Goal: Task Accomplishment & Management: Manage account settings

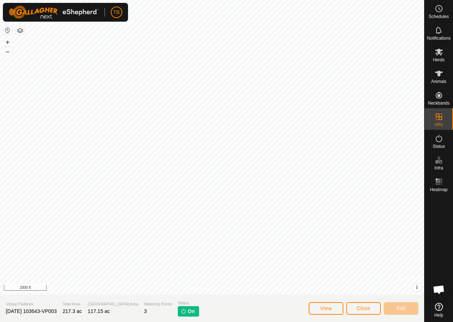
click at [366, 311] on span "Close" at bounding box center [363, 308] width 14 height 6
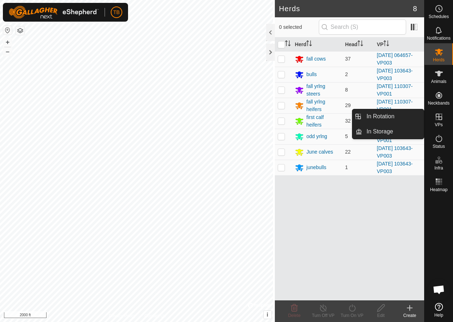
click at [444, 126] on div "VPs" at bounding box center [438, 119] width 28 height 22
click at [443, 124] on div "VPs" at bounding box center [438, 119] width 28 height 22
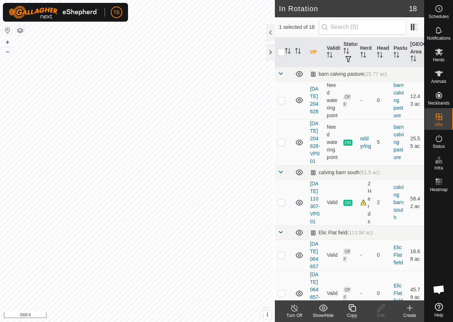
click at [352, 306] on icon at bounding box center [351, 307] width 9 height 9
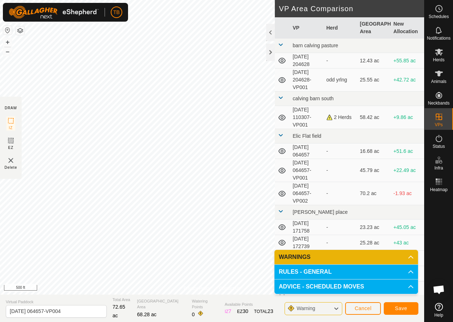
click at [396, 313] on button "Save" at bounding box center [400, 308] width 35 height 13
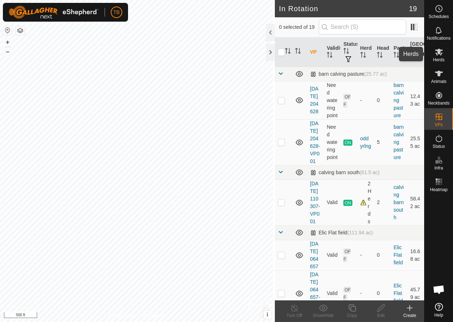
click at [435, 56] on es-mob-svg-icon at bounding box center [438, 52] width 13 height 12
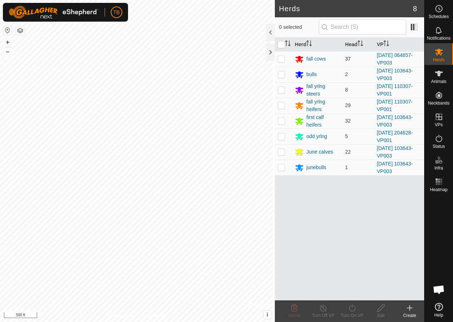
click at [279, 59] on p-checkbox at bounding box center [281, 59] width 7 height 6
checkbox input "true"
click at [350, 309] on icon at bounding box center [351, 307] width 9 height 9
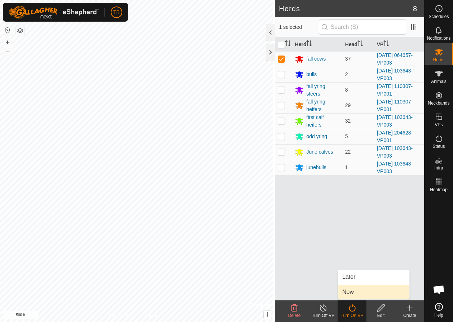
click at [352, 294] on link "Now" at bounding box center [373, 292] width 71 height 14
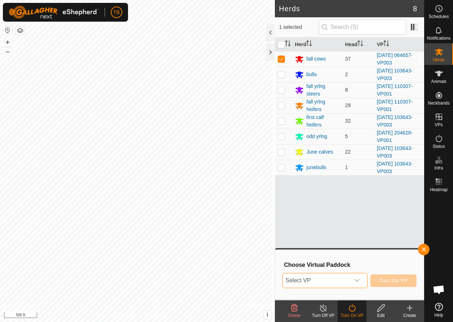
click at [342, 282] on span "Select VP" at bounding box center [316, 280] width 67 height 14
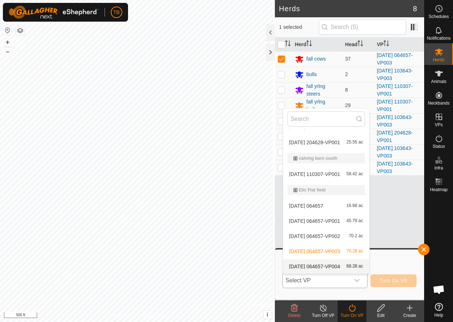
scroll to position [36, 0]
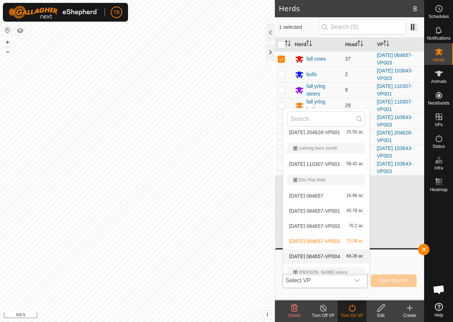
click at [317, 257] on li "[DATE] 064657-VP004 68.28 ac" at bounding box center [326, 256] width 86 height 14
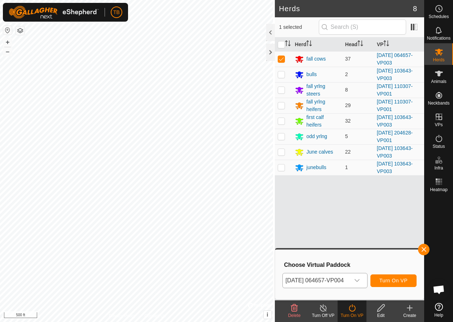
click at [391, 286] on button "Turn On VP" at bounding box center [393, 280] width 46 height 13
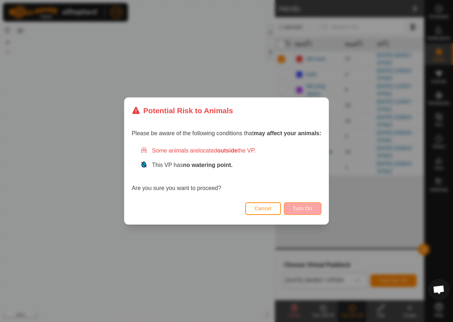
click at [316, 210] on button "Turn On" at bounding box center [302, 208] width 37 height 13
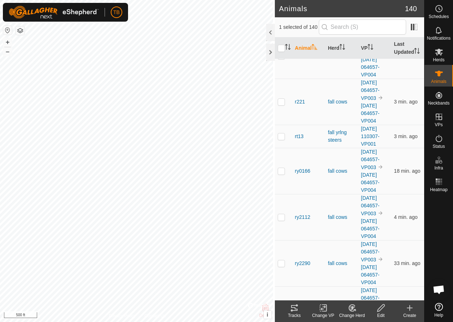
scroll to position [3623, 0]
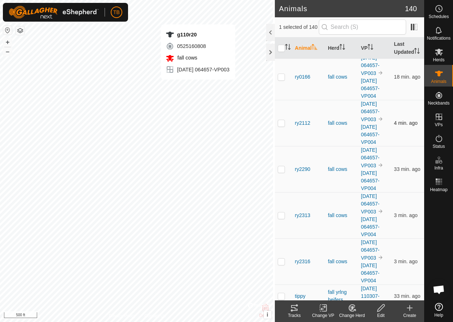
checkbox input "false"
click at [281, 52] on input "checkbox" at bounding box center [281, 48] width 7 height 7
checkbox input "true"
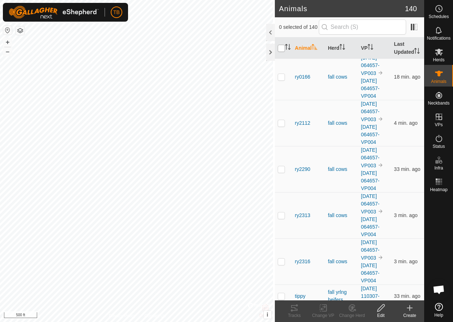
checkbox input "true"
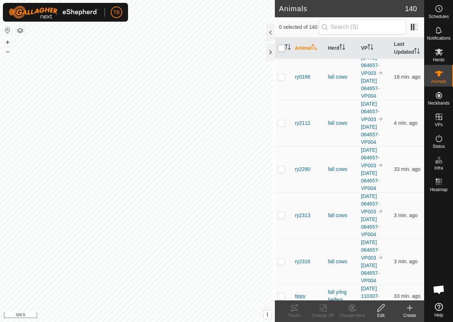
checkbox input "true"
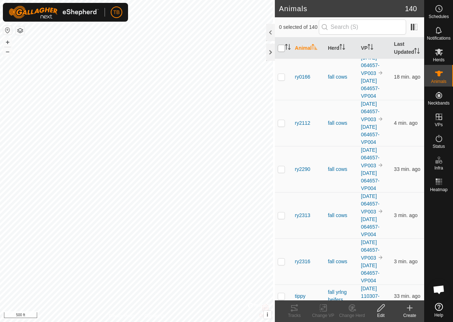
checkbox input "true"
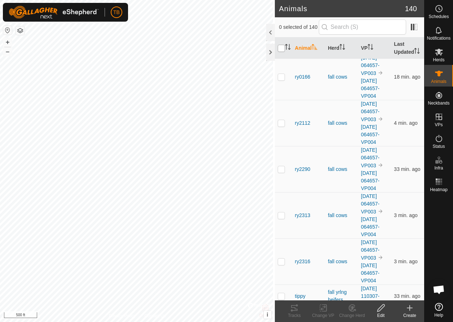
checkbox input "true"
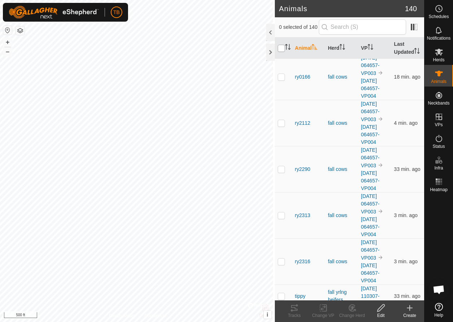
checkbox input "true"
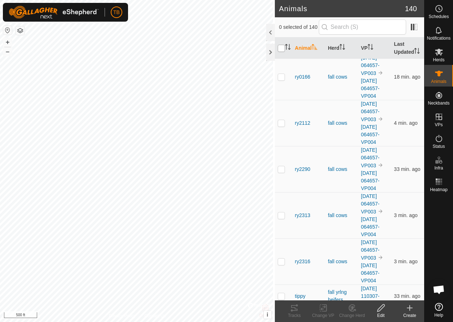
checkbox input "true"
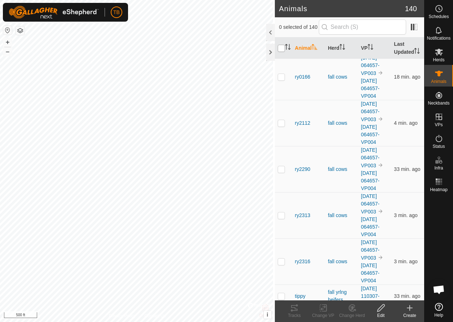
checkbox input "true"
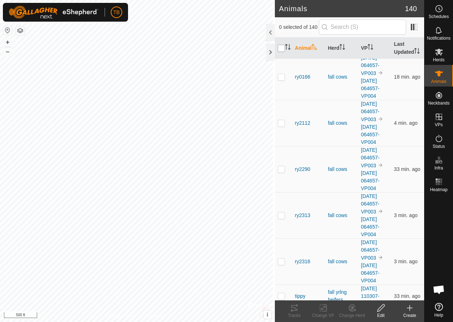
checkbox input "true"
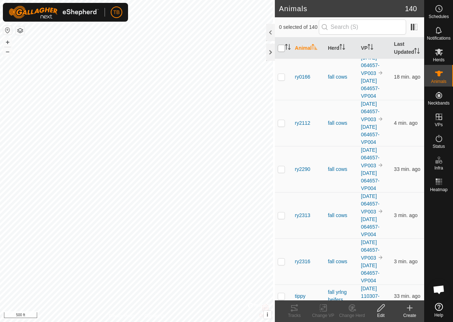
checkbox input "true"
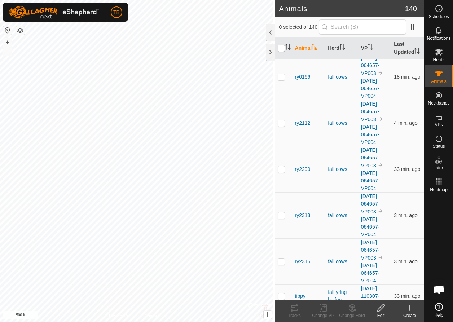
checkbox input "true"
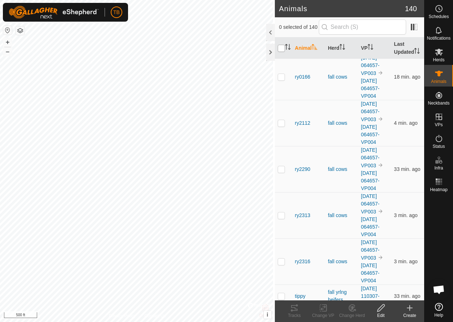
checkbox input "true"
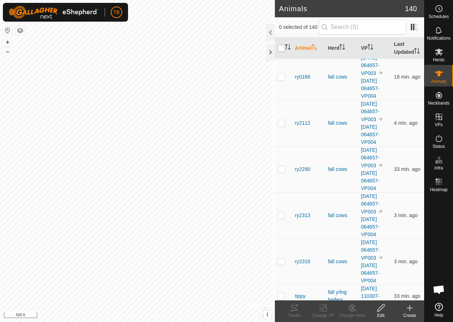
checkbox input "true"
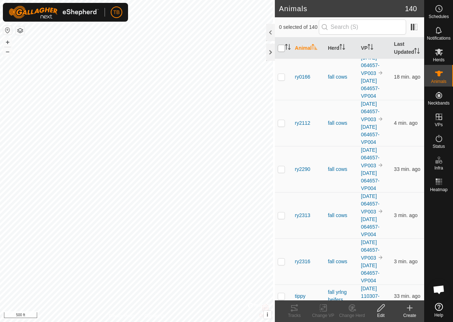
checkbox input "true"
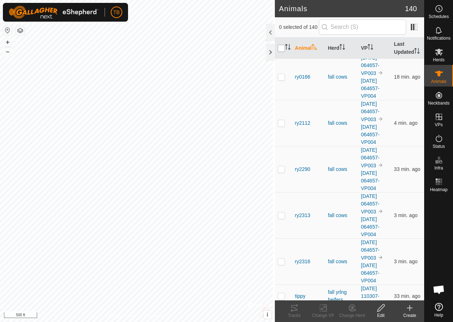
checkbox input "true"
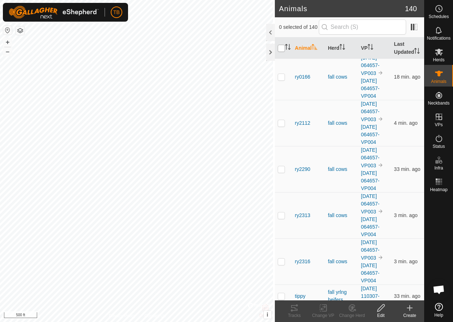
checkbox input "true"
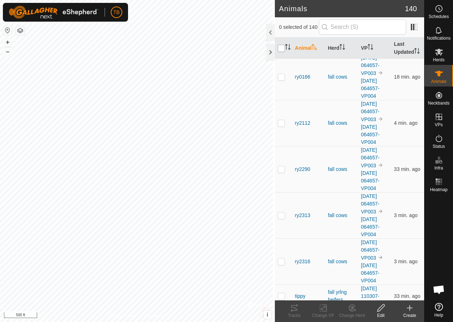
checkbox input "true"
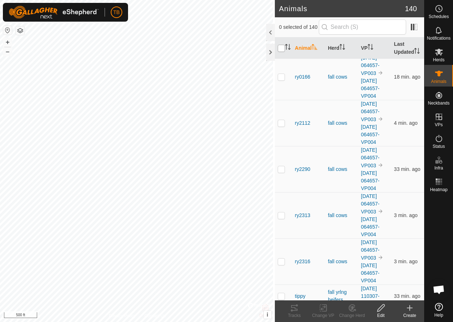
checkbox input "true"
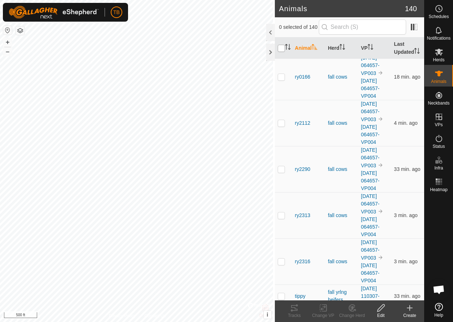
checkbox input "true"
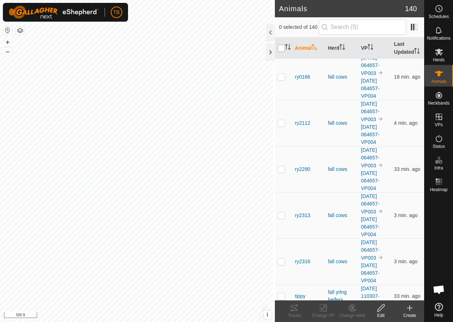
checkbox input "true"
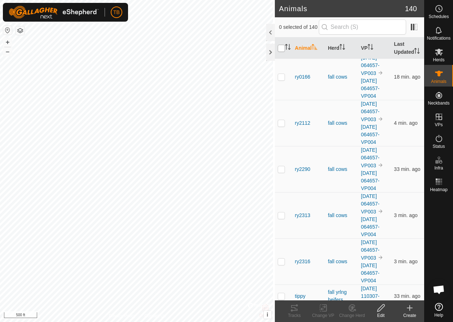
checkbox input "true"
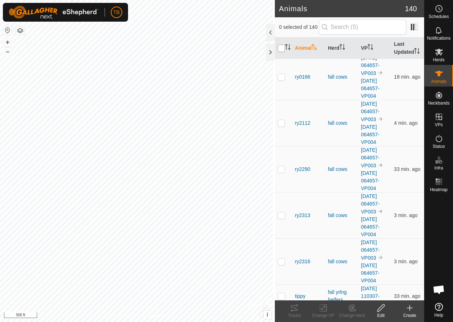
checkbox input "true"
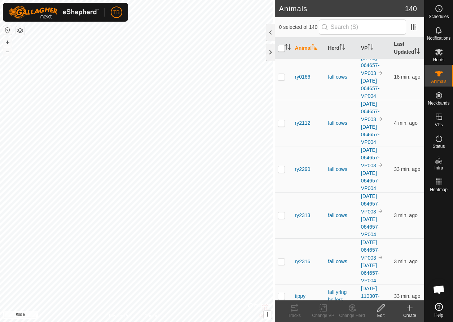
checkbox input "true"
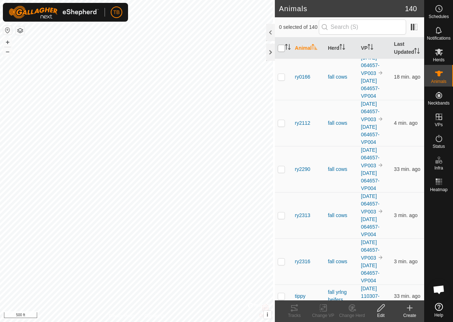
checkbox input "true"
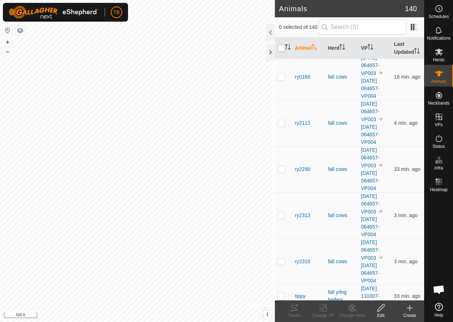
checkbox input "true"
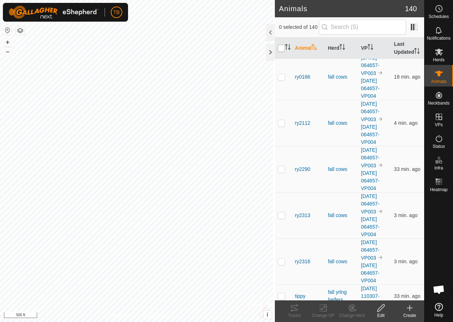
checkbox input "true"
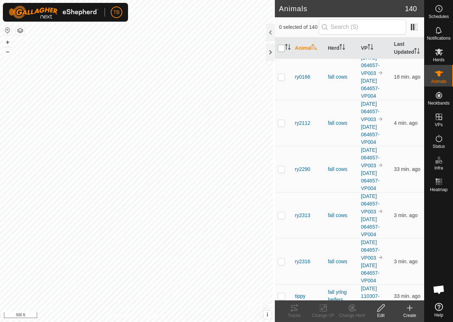
checkbox input "true"
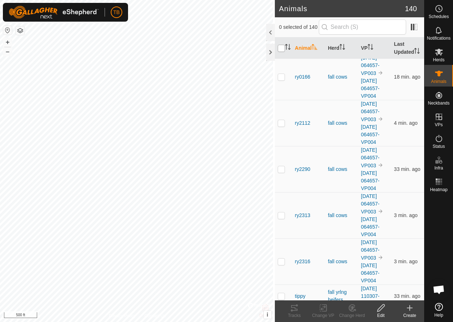
checkbox input "true"
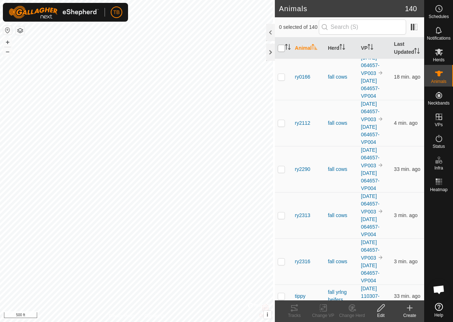
checkbox input "true"
click at [281, 52] on input "checkbox" at bounding box center [281, 48] width 7 height 7
checkbox input "false"
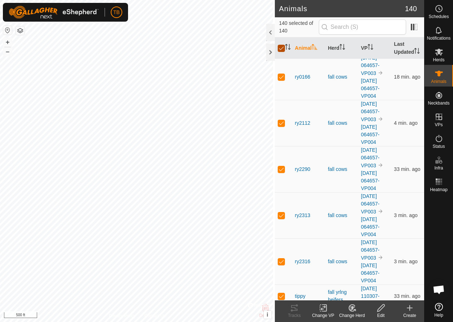
checkbox input "false"
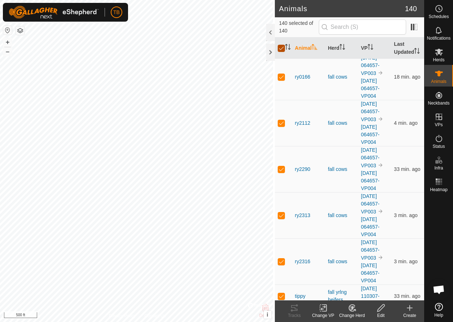
checkbox input "false"
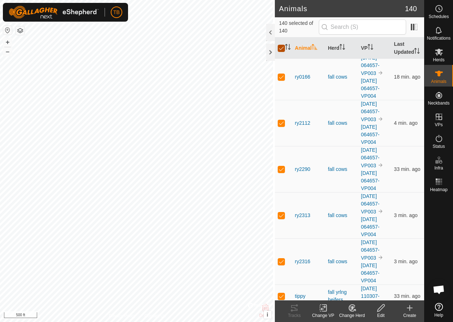
checkbox input "false"
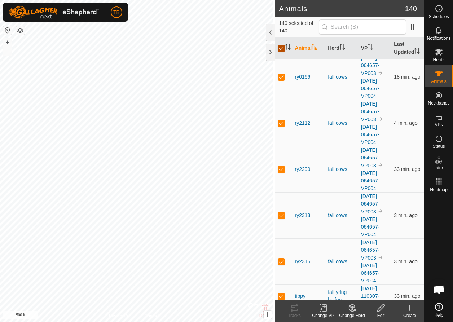
checkbox input "false"
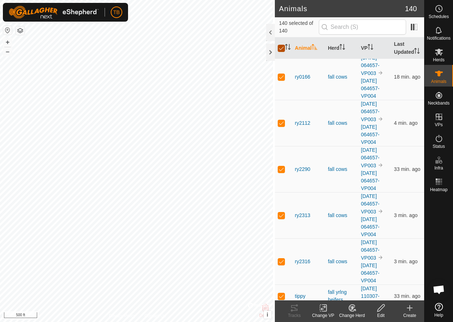
checkbox input "false"
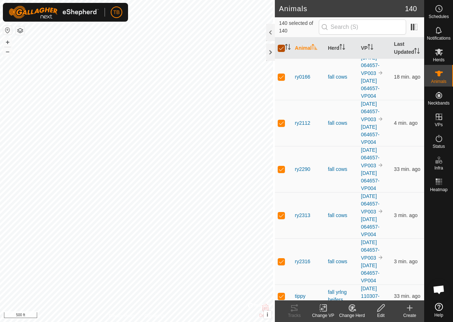
checkbox input "false"
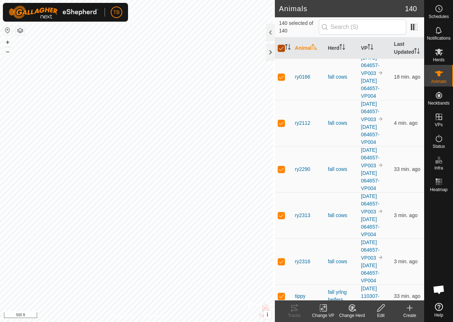
checkbox input "false"
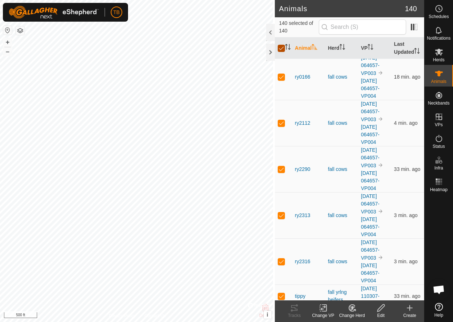
checkbox input "false"
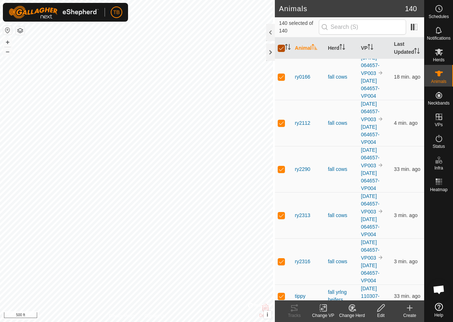
checkbox input "false"
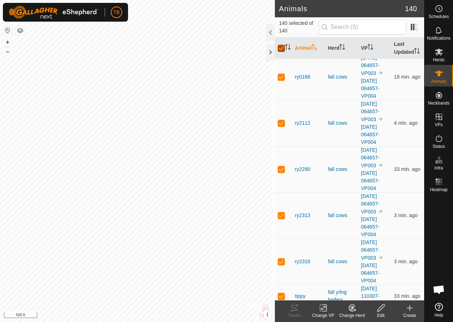
checkbox input "false"
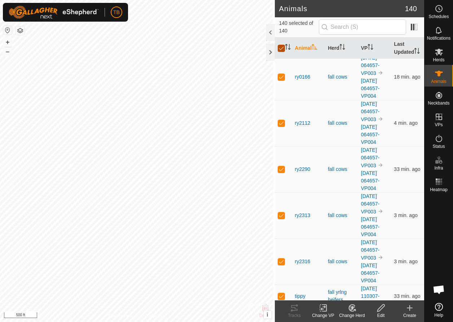
checkbox input "false"
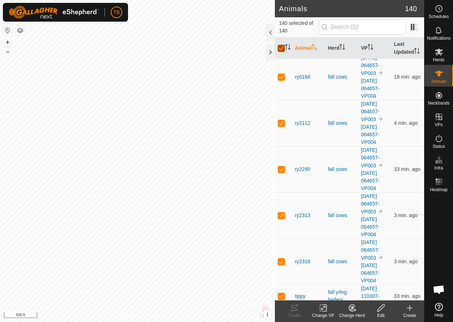
checkbox input "false"
click at [302, 54] on th "Animal" at bounding box center [308, 48] width 33 height 22
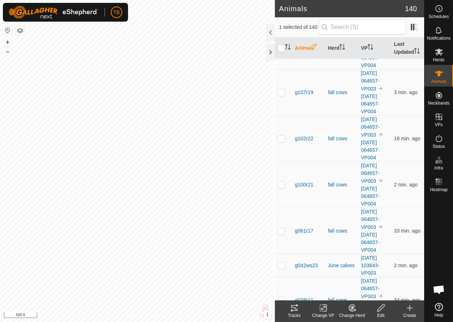
scroll to position [0, 0]
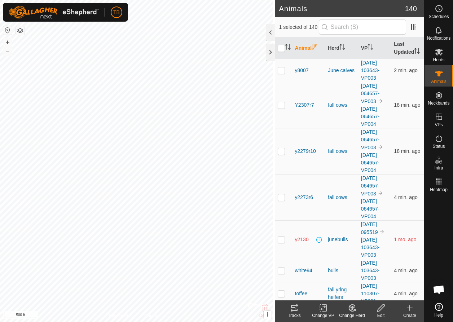
click at [438, 225] on div at bounding box center [438, 247] width 28 height 105
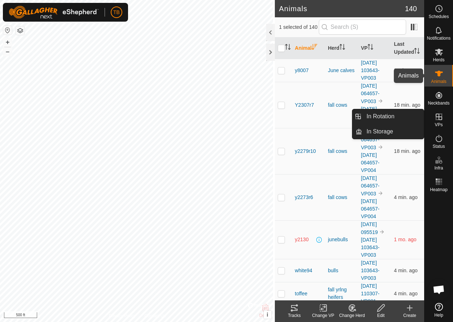
click at [445, 75] on div "Animals" at bounding box center [438, 76] width 28 height 22
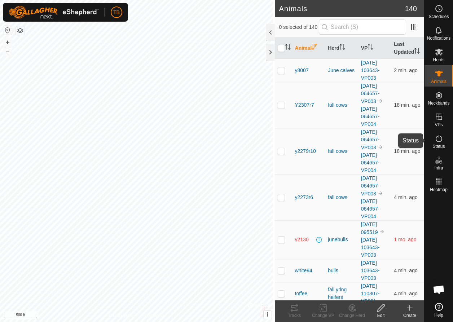
click at [445, 140] on div "Status" at bounding box center [438, 141] width 28 height 22
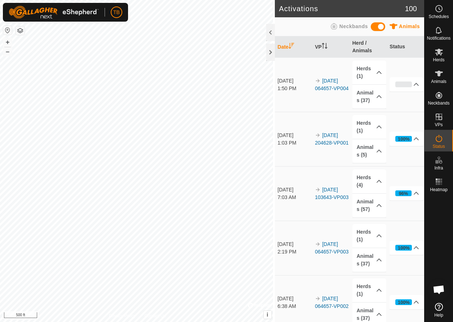
click at [441, 143] on es-activation-svg-icon at bounding box center [438, 139] width 13 height 12
click at [440, 142] on icon at bounding box center [438, 138] width 9 height 9
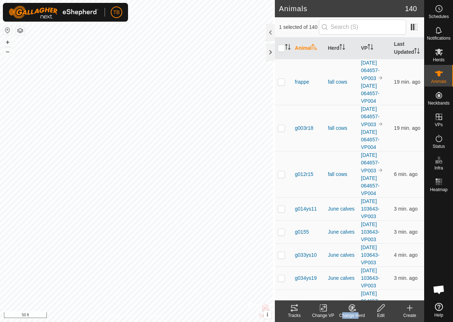
click at [357, 312] on div "Change Herd" at bounding box center [351, 311] width 29 height 22
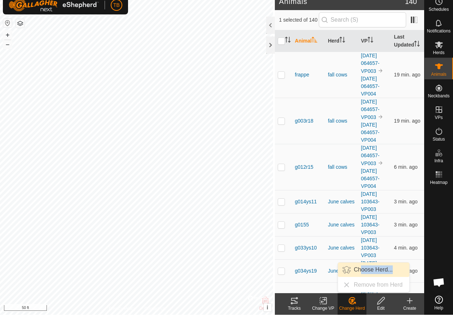
click at [362, 270] on link "Choose Herd..." at bounding box center [373, 277] width 71 height 14
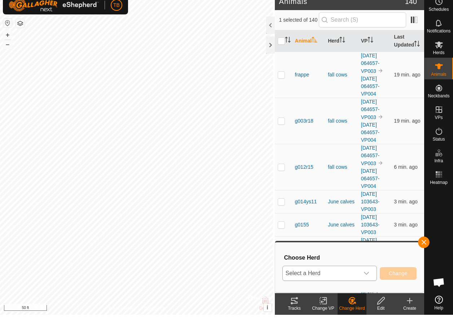
click at [339, 277] on span "Select a Herd" at bounding box center [321, 280] width 76 height 14
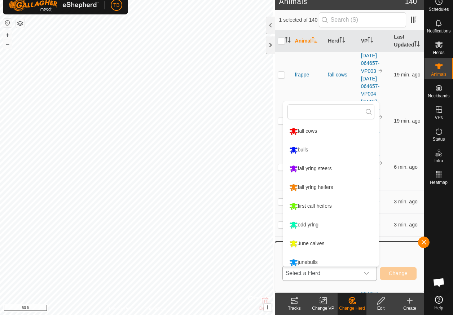
click at [303, 133] on li "fall cows" at bounding box center [331, 138] width 96 height 18
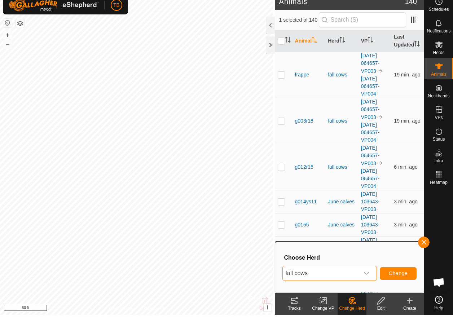
click at [397, 278] on span "Change" at bounding box center [398, 281] width 19 height 6
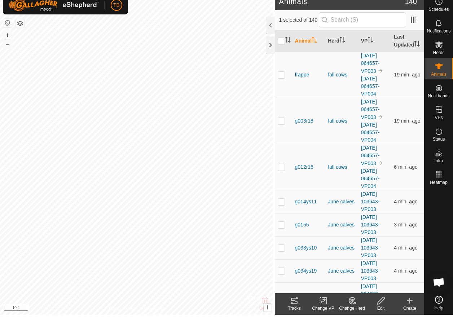
click at [349, 303] on icon at bounding box center [351, 307] width 9 height 9
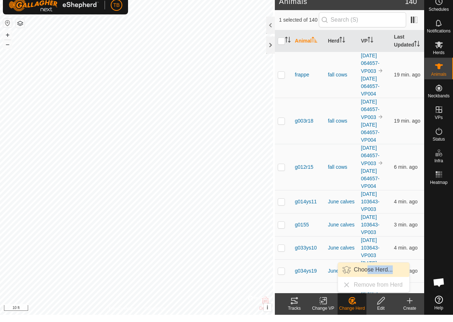
click at [369, 271] on link "Choose Herd..." at bounding box center [373, 277] width 71 height 14
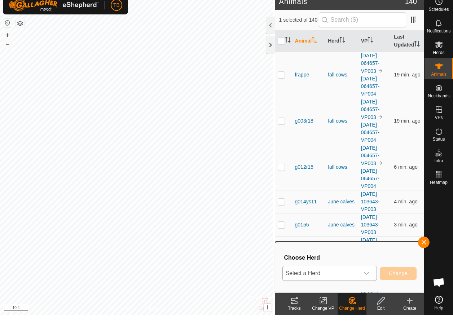
drag, startPoint x: 370, startPoint y: 270, endPoint x: 365, endPoint y: 267, distance: 5.2
click at [370, 273] on div "dropdown trigger" at bounding box center [366, 280] width 14 height 14
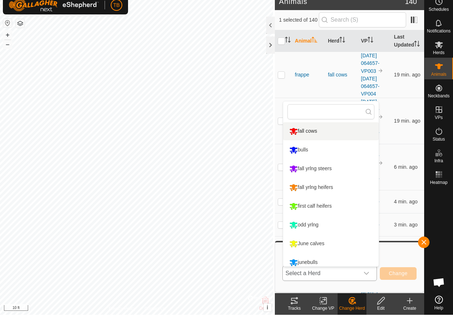
click at [302, 129] on li "fall cows" at bounding box center [331, 138] width 96 height 18
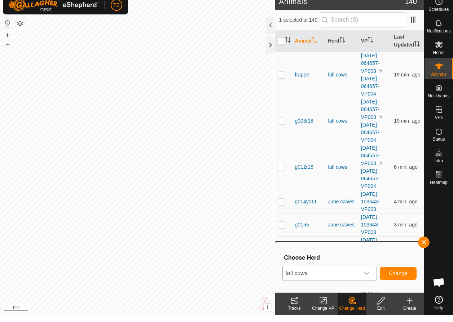
click at [400, 276] on button "Change" at bounding box center [398, 280] width 37 height 13
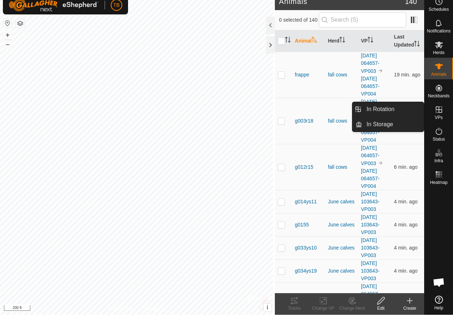
click at [439, 114] on icon at bounding box center [438, 117] width 6 height 6
click at [441, 112] on icon at bounding box center [438, 116] width 9 height 9
click at [441, 114] on icon at bounding box center [438, 117] width 6 height 6
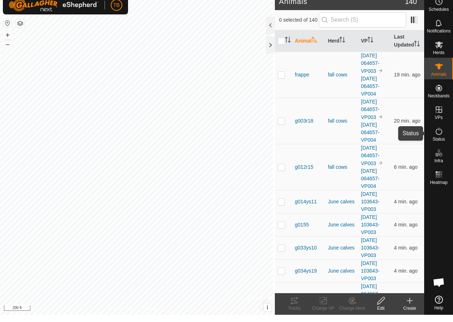
click at [442, 134] on icon at bounding box center [438, 138] width 9 height 9
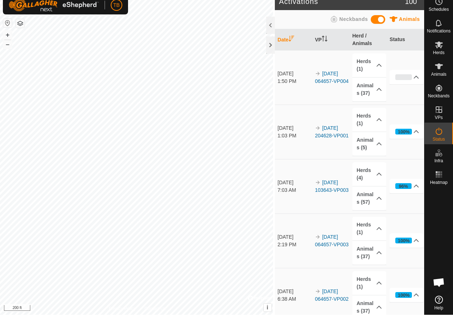
click at [440, 134] on icon at bounding box center [438, 138] width 9 height 9
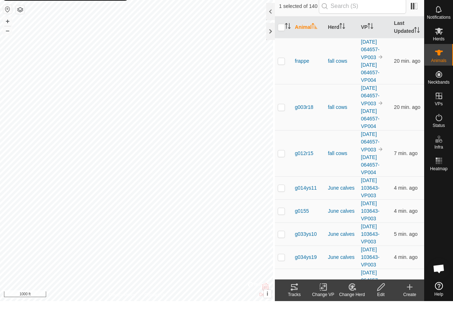
click at [385, 303] on icon at bounding box center [380, 307] width 9 height 9
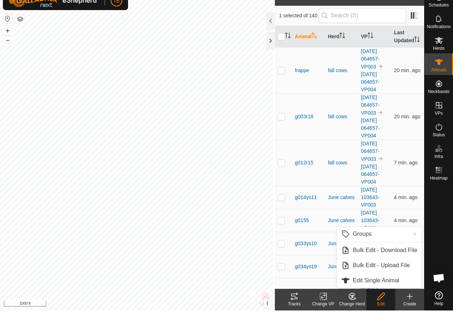
click at [352, 303] on icon at bounding box center [351, 307] width 9 height 9
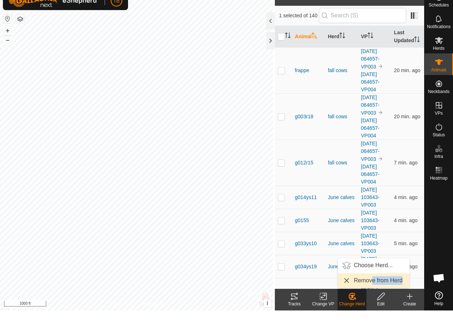
click at [373, 285] on link "Remove from Herd" at bounding box center [373, 292] width 71 height 14
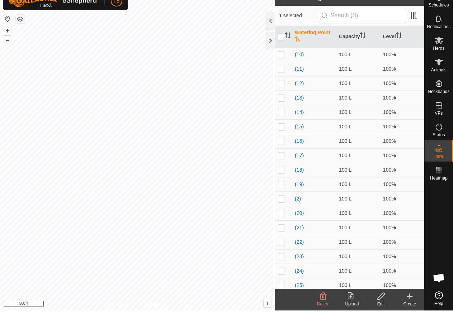
click at [381, 303] on icon at bounding box center [380, 307] width 9 height 9
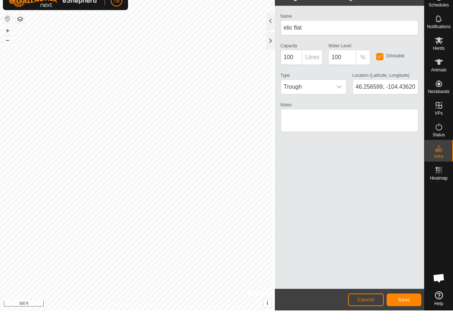
click at [401, 308] on span "Save" at bounding box center [404, 311] width 12 height 6
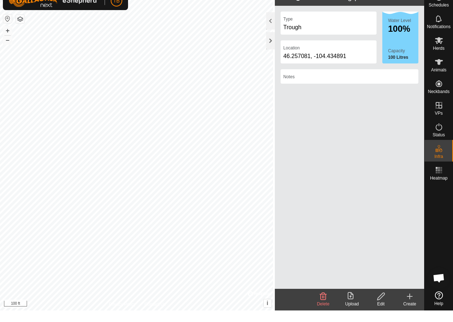
click at [384, 303] on icon at bounding box center [380, 307] width 9 height 9
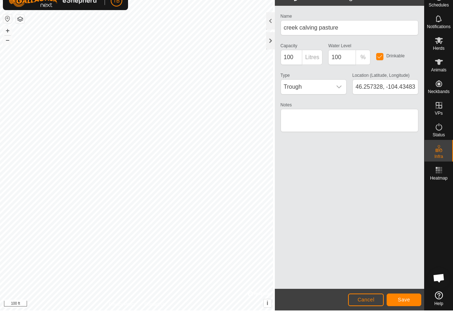
click at [411, 305] on button "Save" at bounding box center [403, 311] width 35 height 13
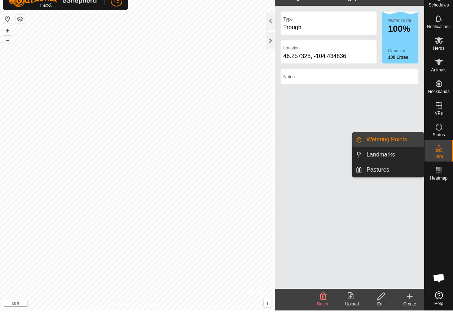
click at [439, 156] on icon at bounding box center [438, 160] width 9 height 9
click at [380, 144] on link "Watering Points" at bounding box center [393, 151] width 62 height 14
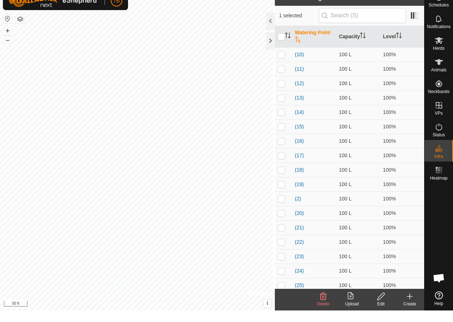
click at [411, 303] on icon at bounding box center [409, 307] width 9 height 9
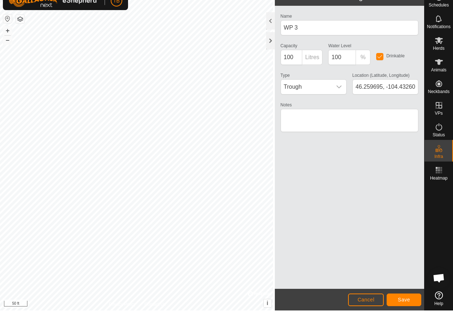
click at [401, 308] on span "Save" at bounding box center [404, 311] width 12 height 6
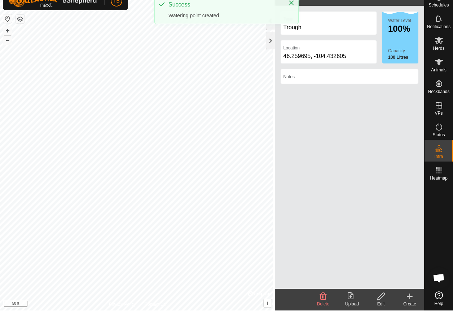
click at [408, 312] on div "Create" at bounding box center [409, 315] width 29 height 6
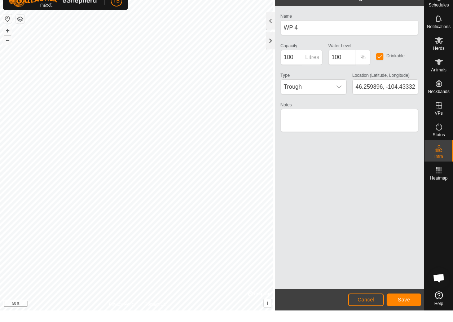
click at [409, 308] on span "Save" at bounding box center [404, 311] width 12 height 6
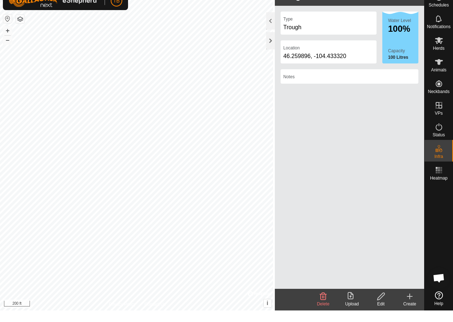
click at [298, 95] on div "WP 4 Type Trough Location [GEOGRAPHIC_DATA] Water Level 100% Capacity 100 Litre…" at bounding box center [212, 161] width 424 height 322
click at [383, 304] on icon at bounding box center [380, 307] width 7 height 7
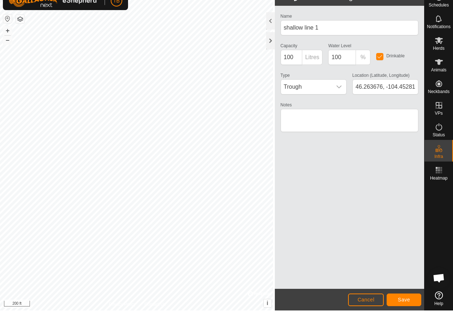
click at [395, 305] on button "Save" at bounding box center [403, 311] width 35 height 13
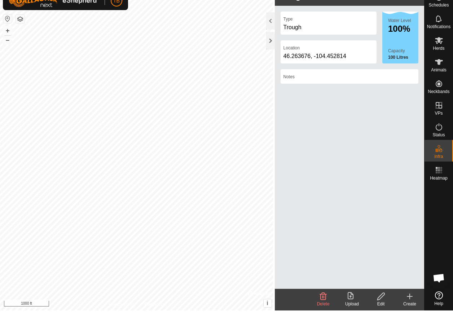
click at [409, 303] on icon at bounding box center [409, 307] width 9 height 9
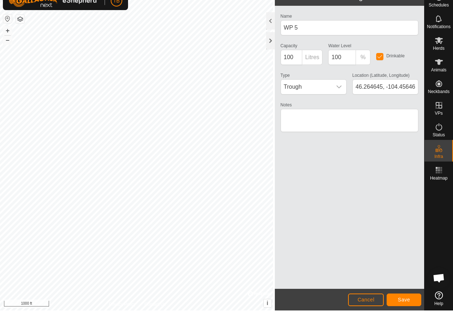
click at [400, 305] on button "Save" at bounding box center [403, 311] width 35 height 13
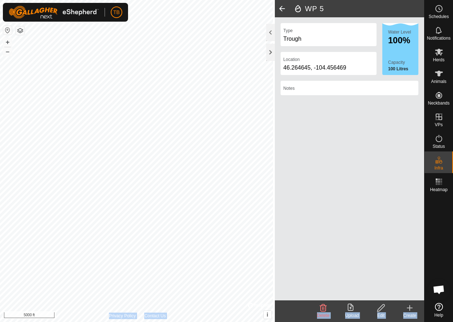
click at [152, 194] on div "WP 5 Type Trough Location [GEOGRAPHIC_DATA] Water Level 100% Capacity 100 Litre…" at bounding box center [212, 161] width 424 height 322
